Goal: Navigation & Orientation: Find specific page/section

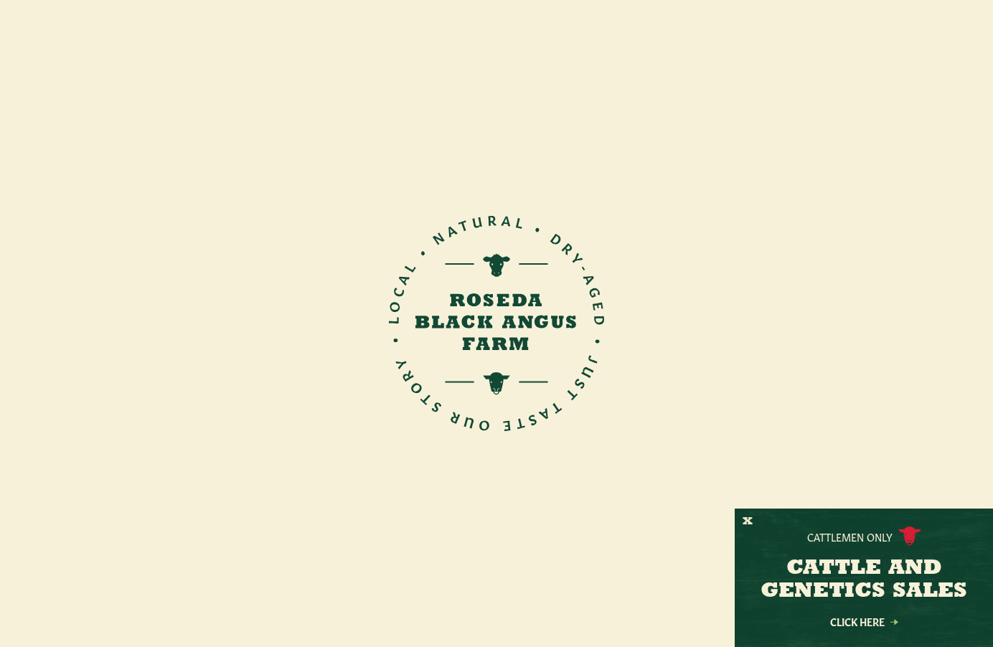
click at [396, 334] on div at bounding box center [496, 495] width 1092 height 356
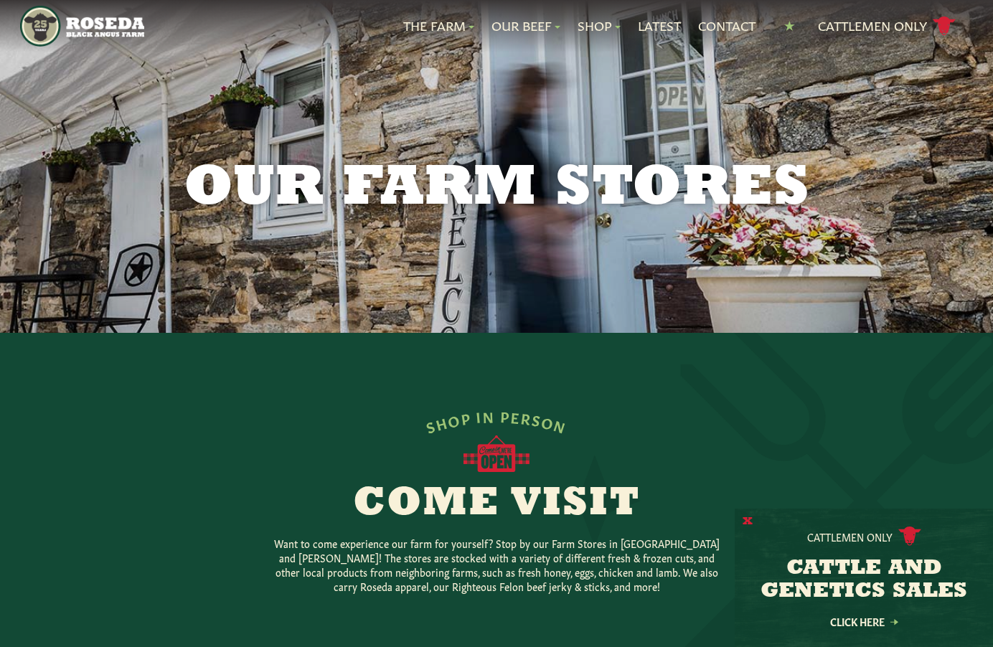
click at [749, 523] on button "X" at bounding box center [748, 522] width 10 height 15
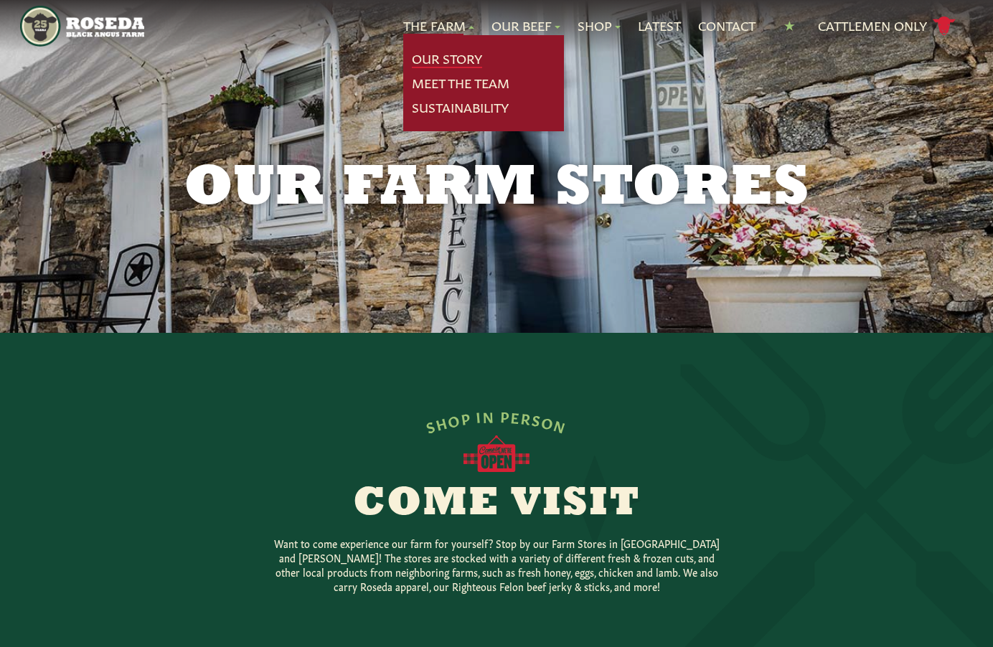
click at [443, 54] on link "Our Story" at bounding box center [447, 59] width 70 height 19
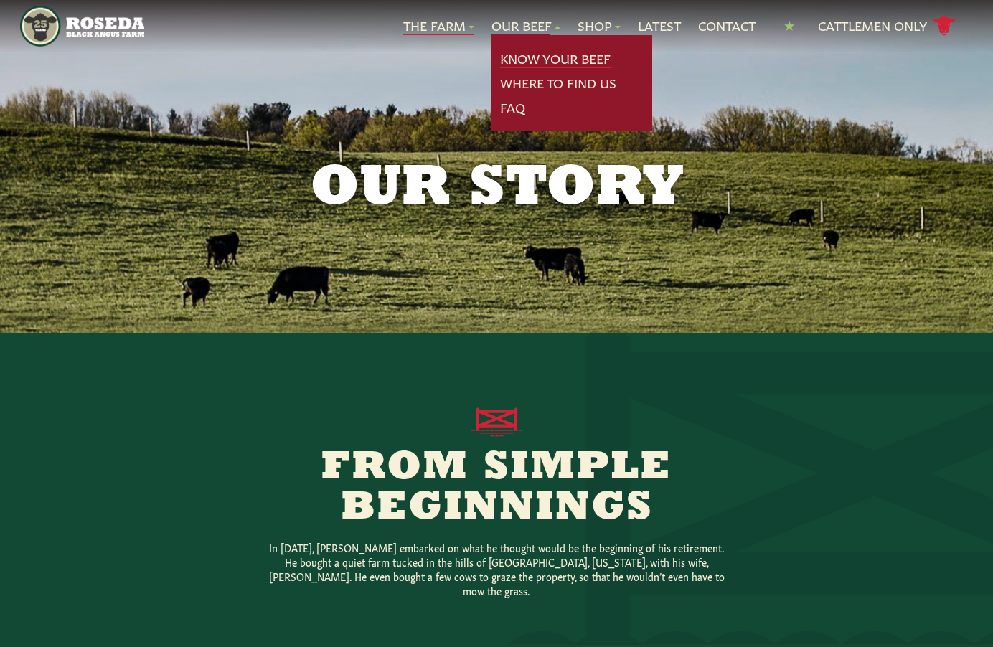
click at [540, 57] on link "Know Your Beef" at bounding box center [555, 59] width 111 height 19
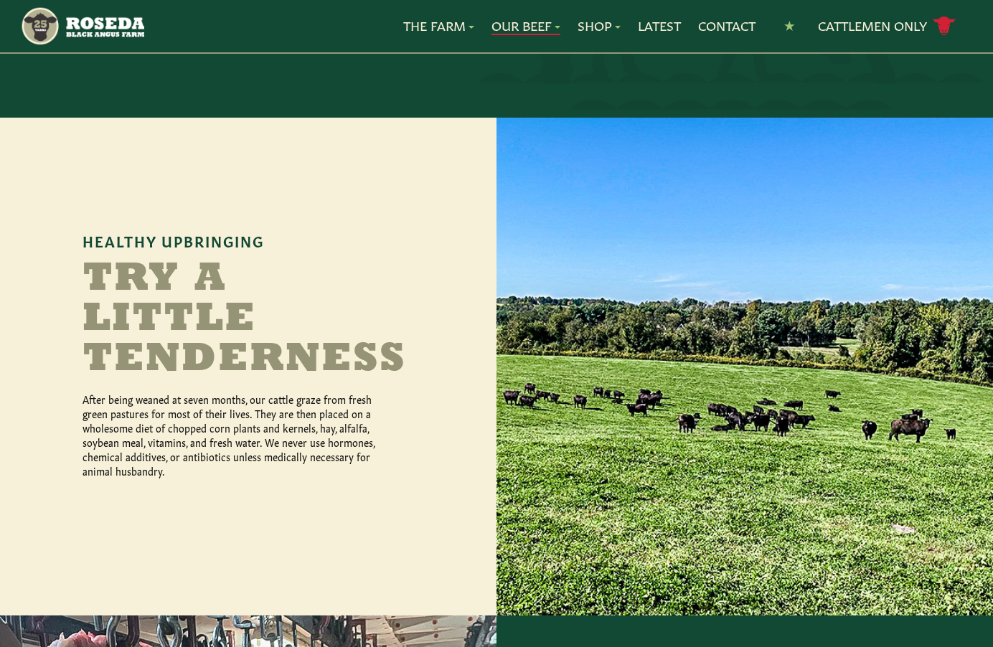
scroll to position [861, 0]
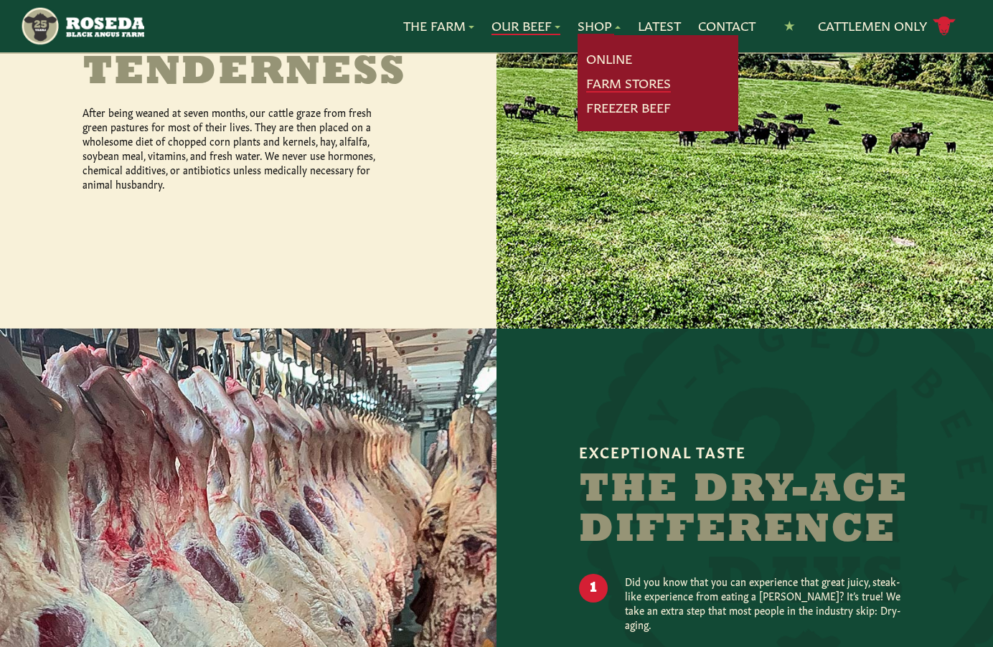
click at [607, 83] on link "Farm Stores" at bounding box center [628, 83] width 85 height 19
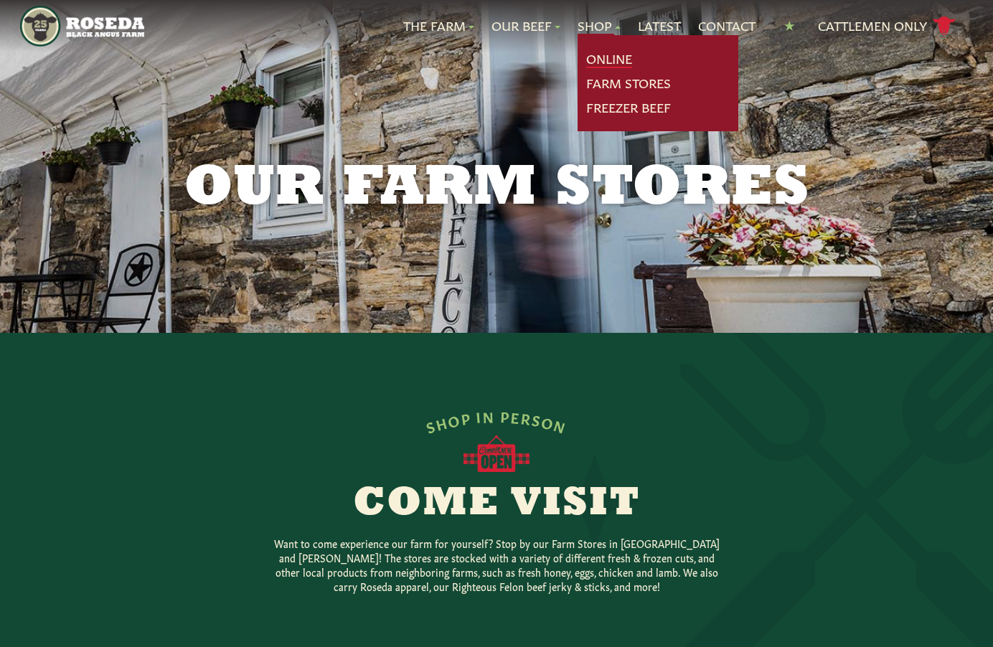
click at [607, 55] on link "Online" at bounding box center [609, 59] width 46 height 19
